Goal: Task Accomplishment & Management: Complete application form

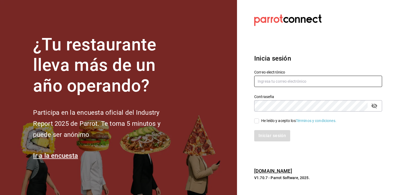
click at [276, 82] on input "text" at bounding box center [318, 81] width 128 height 11
type input "[EMAIL_ADDRESS][DOMAIN_NAME]"
click at [263, 123] on div "He leído y acepto los Términos y condiciones." at bounding box center [298, 121] width 75 height 6
click at [259, 123] on input "He leído y acepto los Términos y condiciones." at bounding box center [256, 120] width 5 height 5
checkbox input "true"
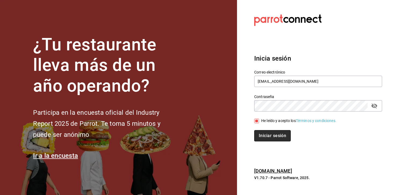
click at [264, 136] on button "Iniciar sesión" at bounding box center [272, 135] width 37 height 11
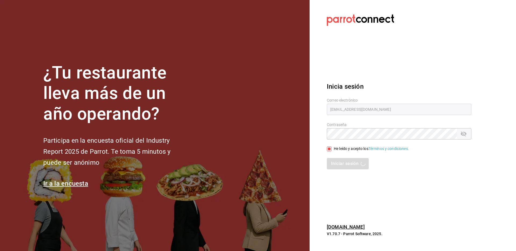
click at [362, 194] on section "Datos incorrectos. Verifica que tu Correo o Contraseña estén bien escritos. Ini…" at bounding box center [397, 125] width 175 height 251
click at [360, 194] on section "Datos incorrectos. Verifica que tu Correo o Contraseña estén bien escritos. Ini…" at bounding box center [397, 125] width 175 height 251
click at [341, 188] on section "Datos incorrectos. Verifica que tu Correo o Contraseña estén bien escritos. Ini…" at bounding box center [397, 125] width 175 height 251
click at [351, 113] on input "text" at bounding box center [399, 109] width 145 height 11
type input "[EMAIL_ADDRESS][DOMAIN_NAME]"
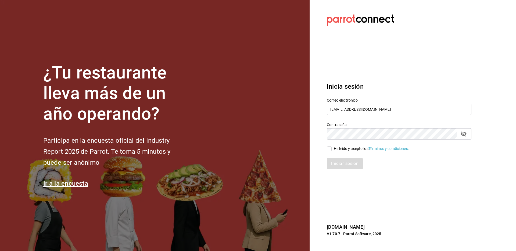
click at [339, 147] on div "He leído y acepto los Términos y condiciones." at bounding box center [371, 149] width 75 height 6
click at [332, 147] on input "He leído y acepto los Términos y condiciones." at bounding box center [329, 148] width 5 height 5
checkbox input "true"
click at [339, 160] on button "Iniciar sesión" at bounding box center [345, 163] width 37 height 11
click at [406, 190] on section "Datos incorrectos. Verifica que tu Correo o Contraseña estén bien escritos. Ini…" at bounding box center [397, 125] width 175 height 251
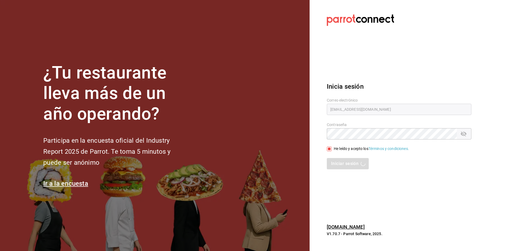
click at [406, 190] on section "Datos incorrectos. Verifica que tu Correo o Contraseña estén bien escritos. Ini…" at bounding box center [397, 125] width 175 height 251
